Goal: Find specific page/section: Find specific page/section

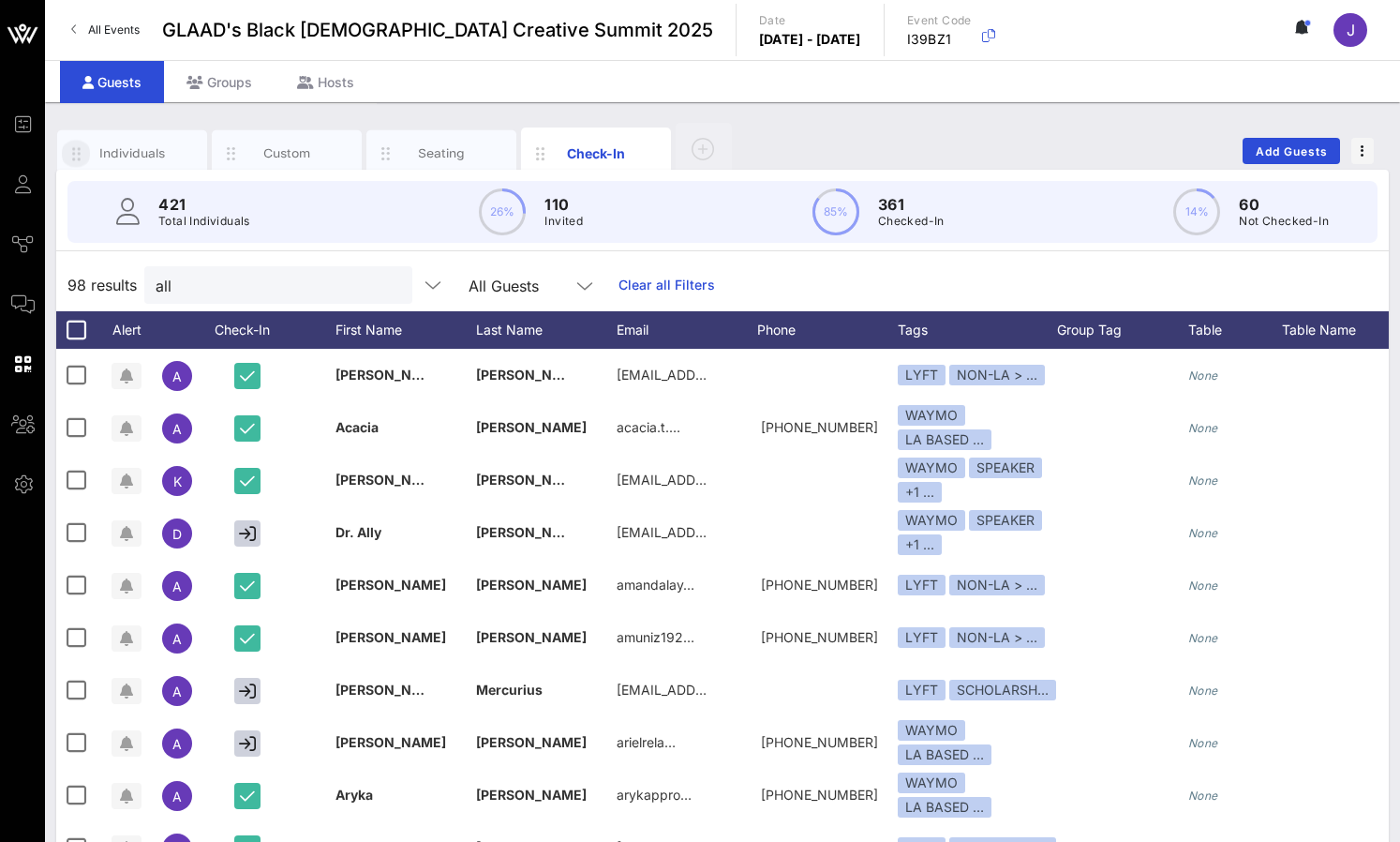
click at [124, 25] on span "All Events" at bounding box center [114, 30] width 52 height 14
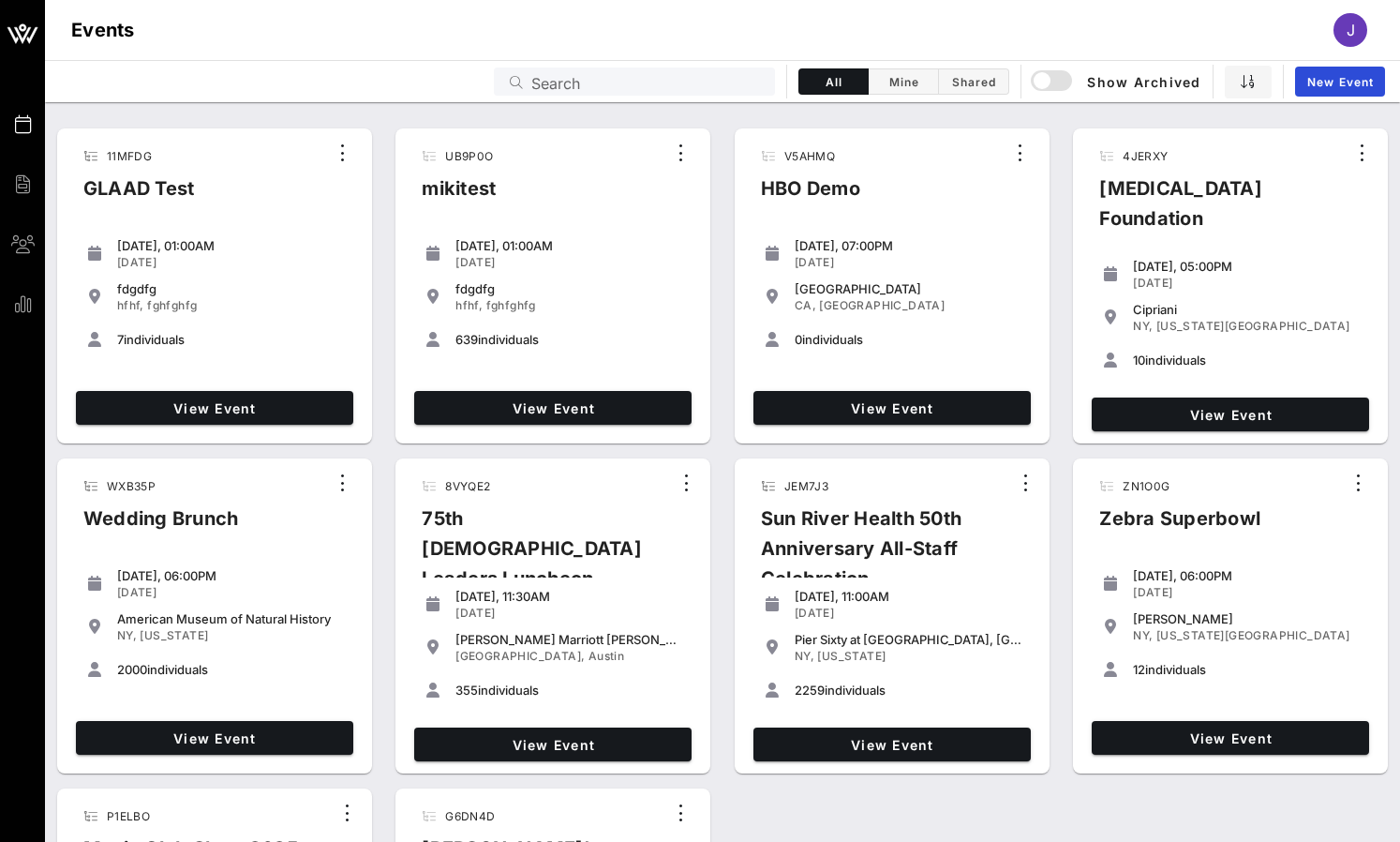
click at [555, 74] on input "Search" at bounding box center [646, 80] width 232 height 24
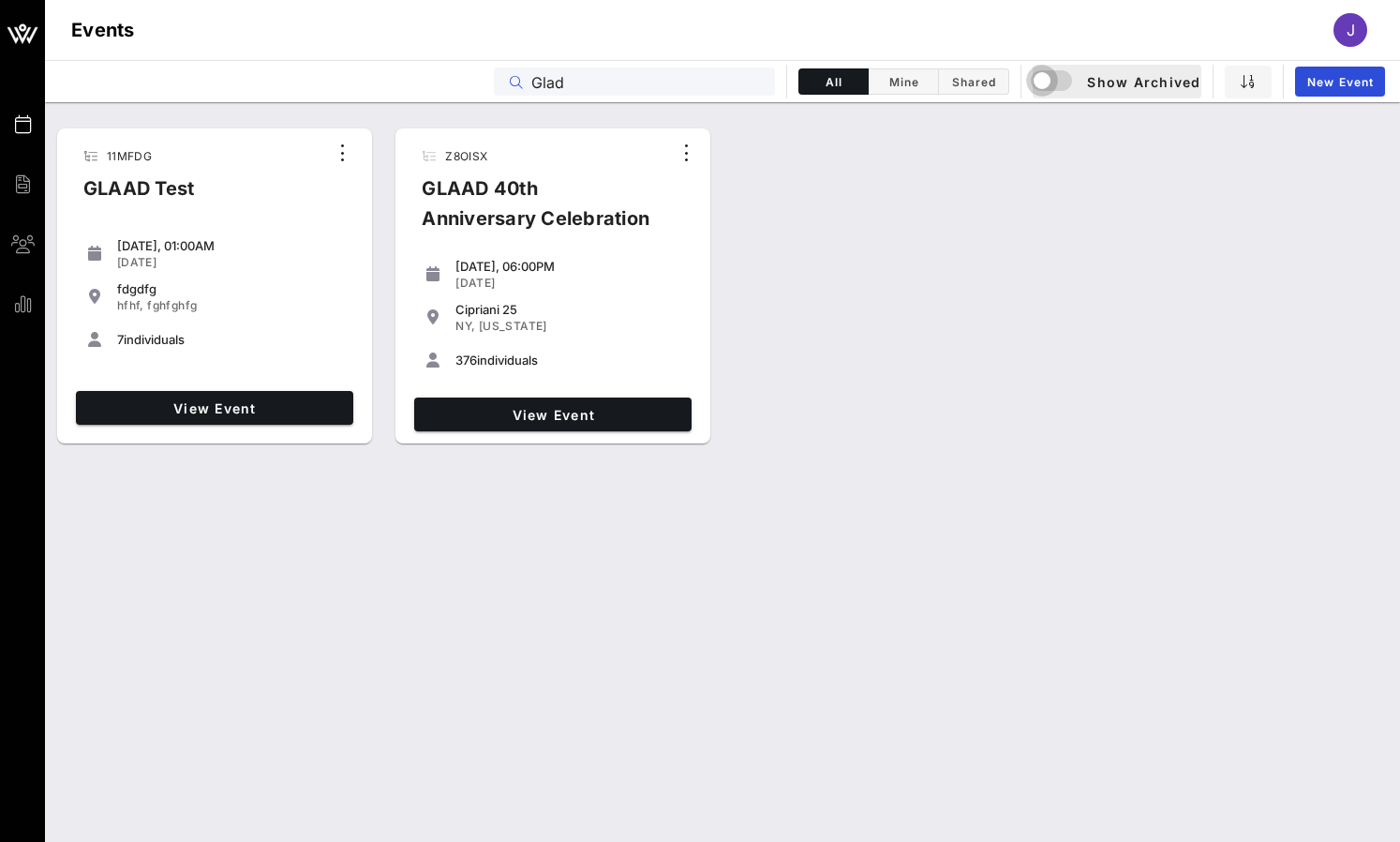
drag, startPoint x: 582, startPoint y: 106, endPoint x: 1050, endPoint y: 79, distance: 468.8
click at [1050, 79] on div "button" at bounding box center [1041, 80] width 26 height 26
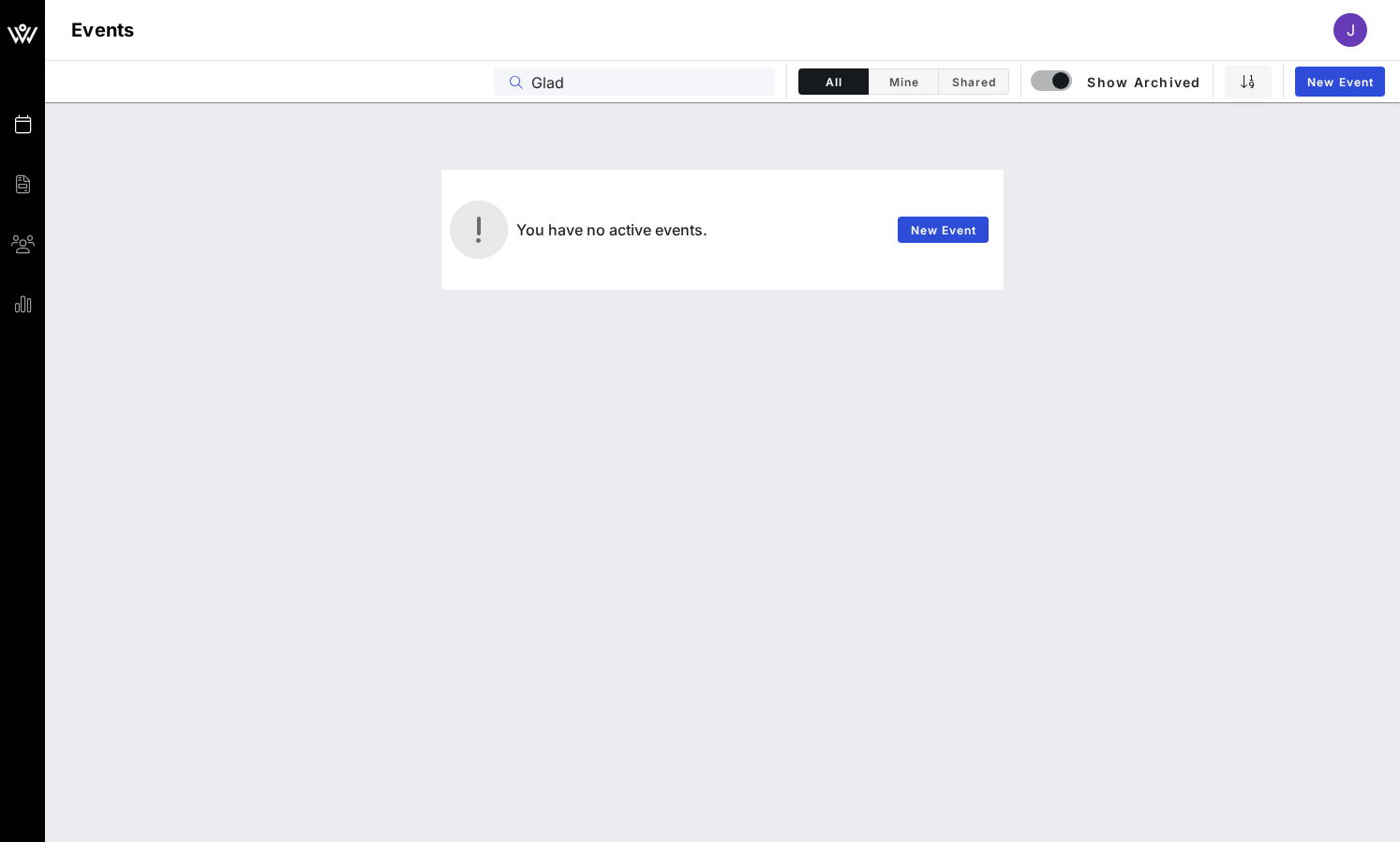
click at [558, 87] on input "Glad" at bounding box center [646, 80] width 232 height 24
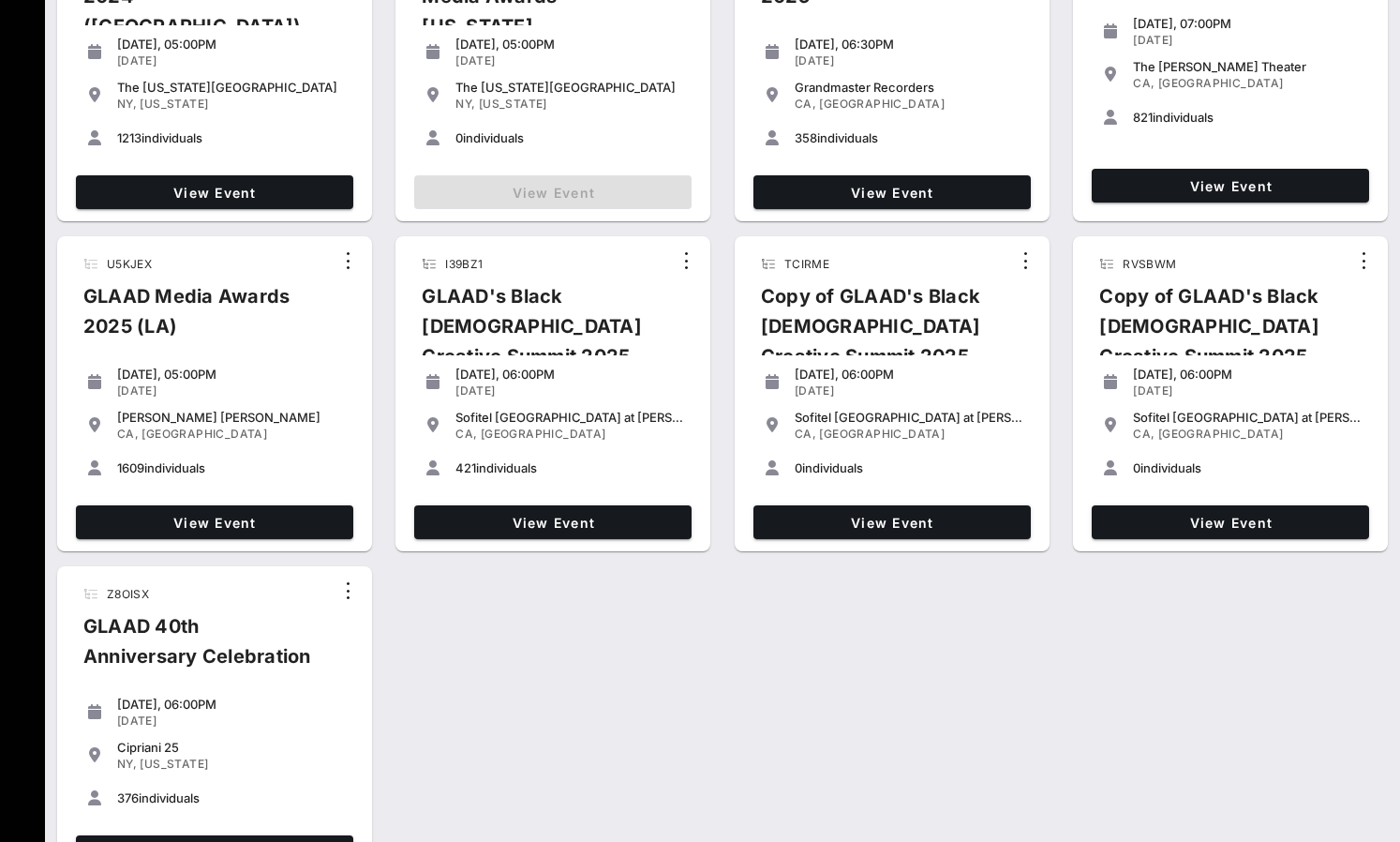
scroll to position [555, 0]
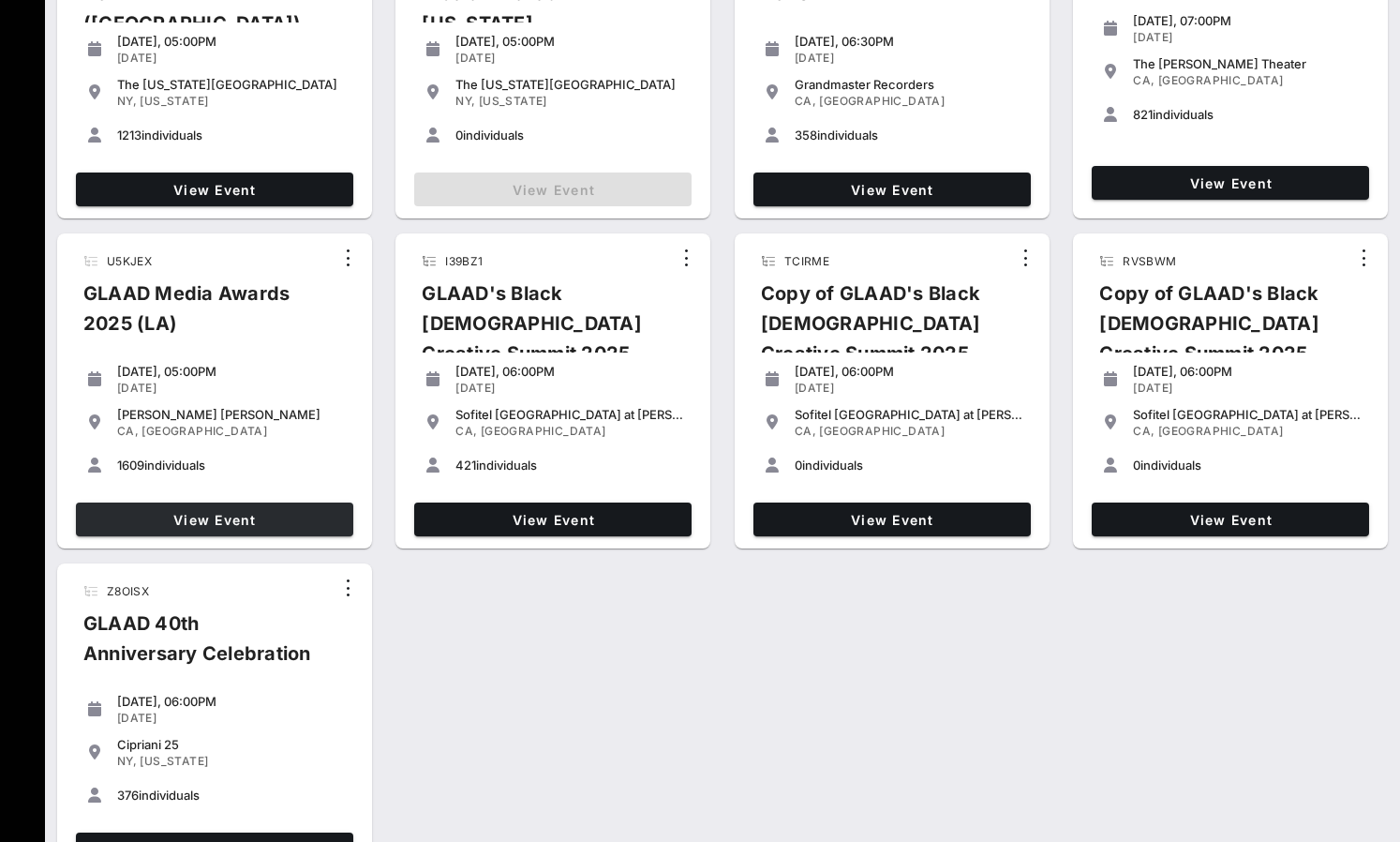
type input "Glaad"
click at [267, 512] on span "View Event" at bounding box center [214, 520] width 262 height 16
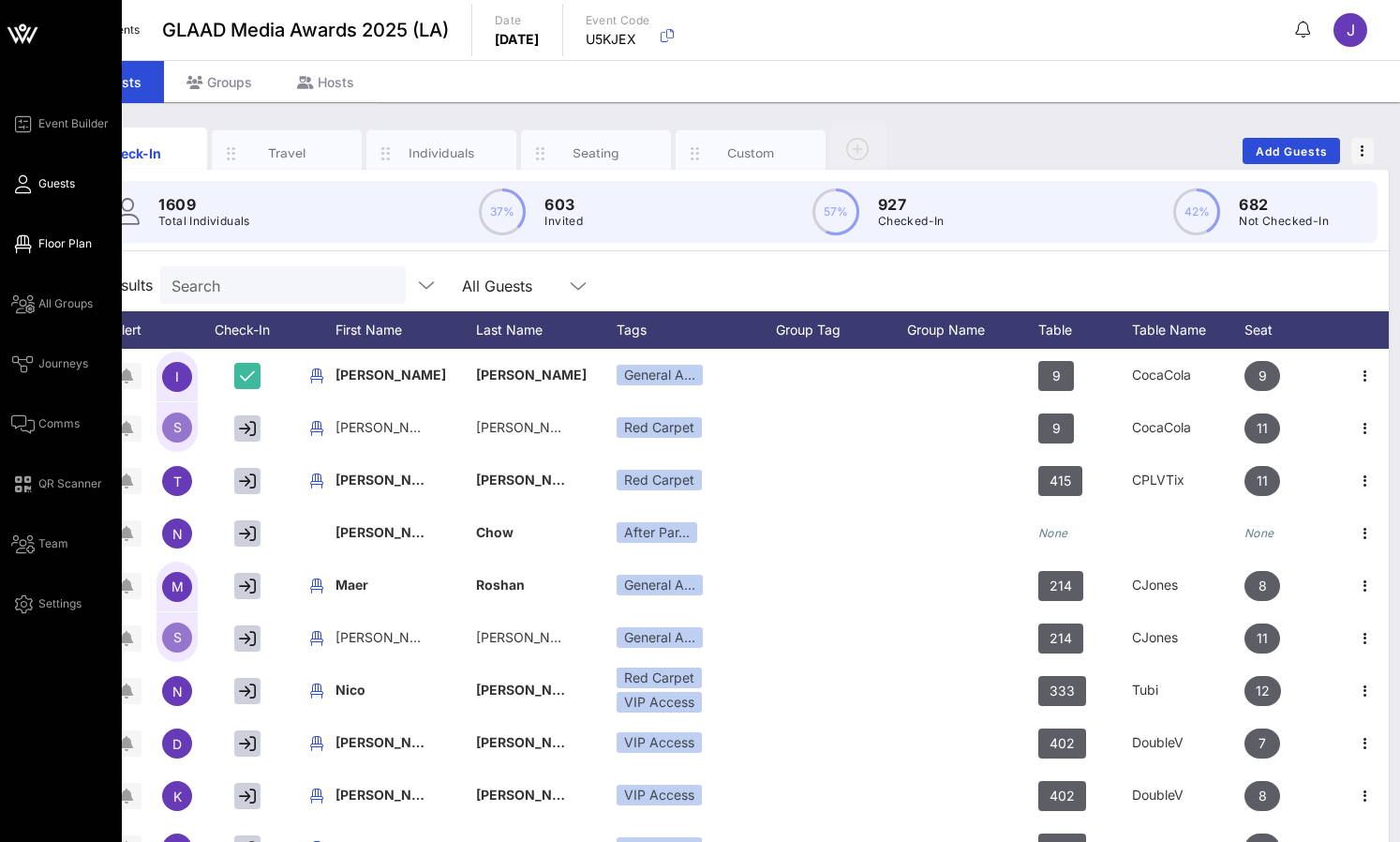
click at [31, 243] on icon at bounding box center [23, 244] width 23 height 3
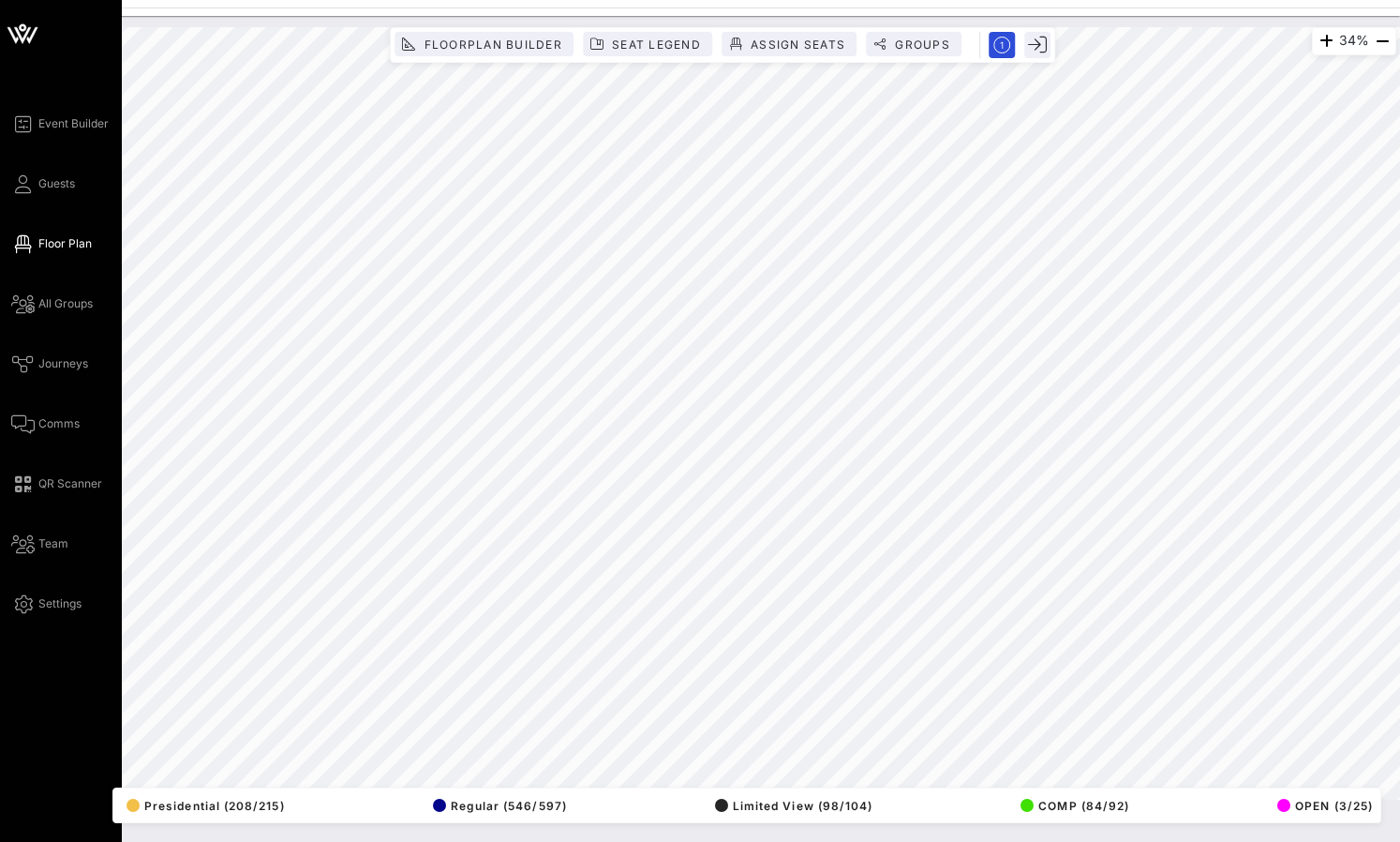
scroll to position [0, 2]
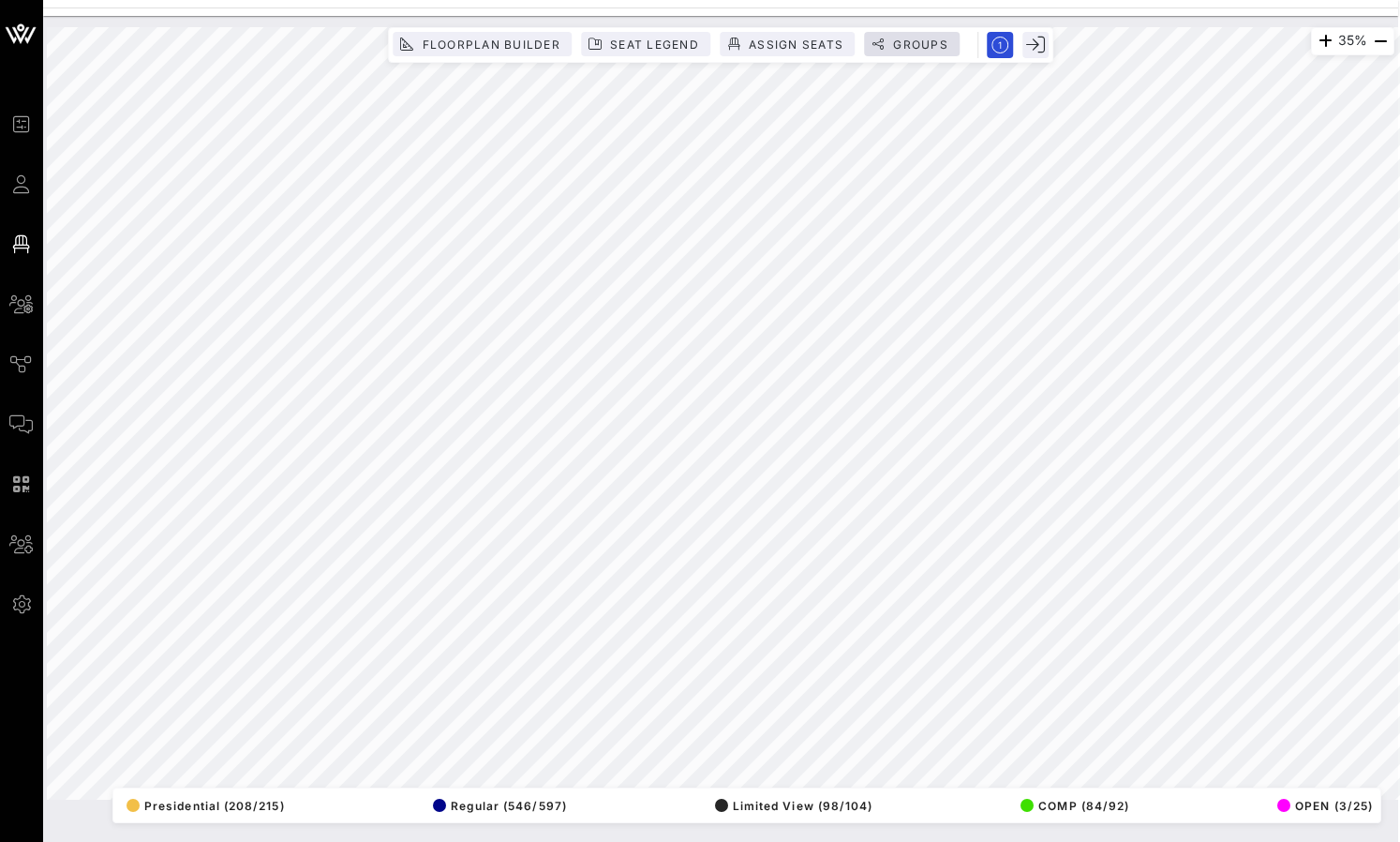
click at [937, 33] on button "Groups" at bounding box center [911, 43] width 96 height 24
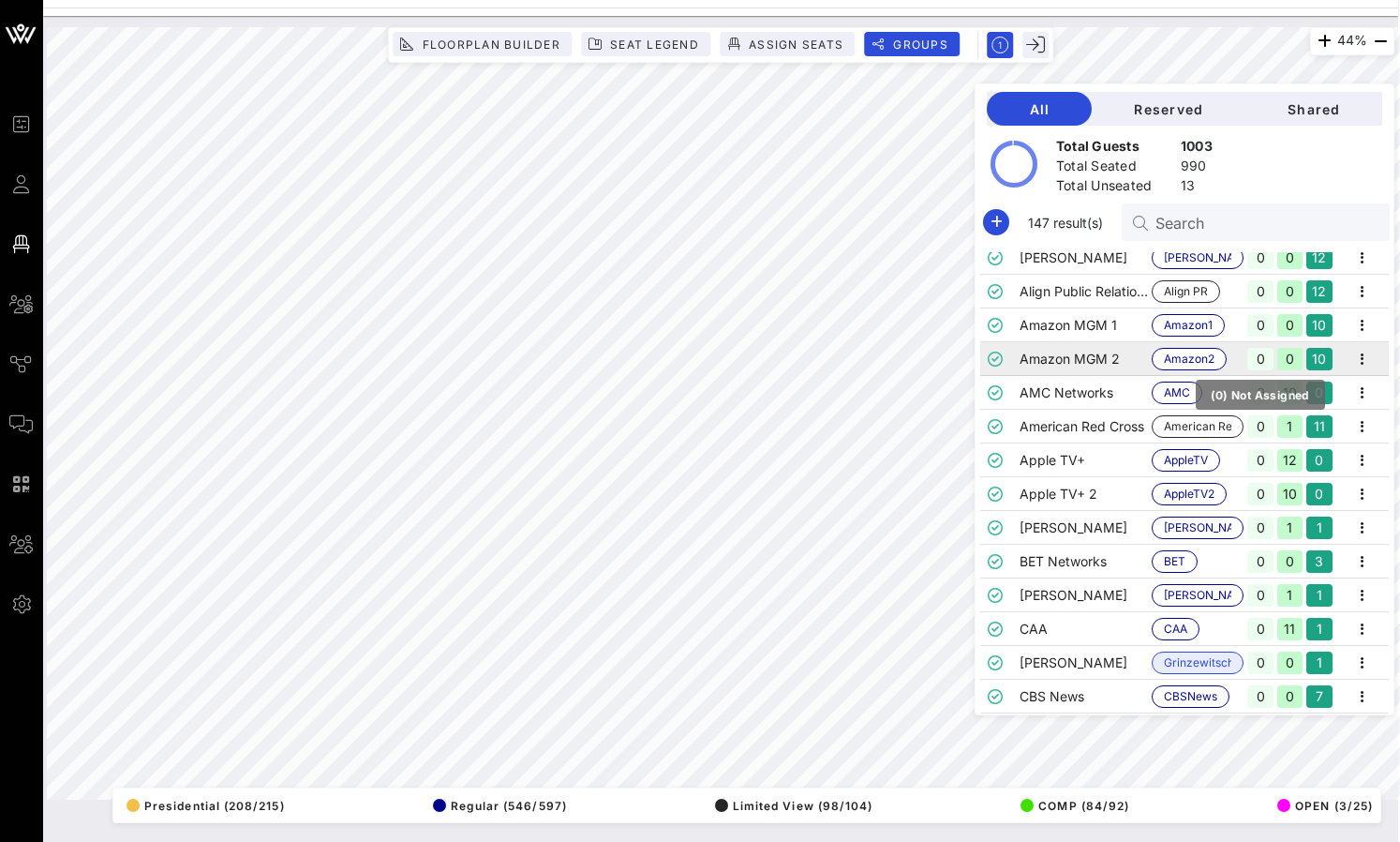
scroll to position [49, 0]
